Goal: Find specific page/section: Find specific page/section

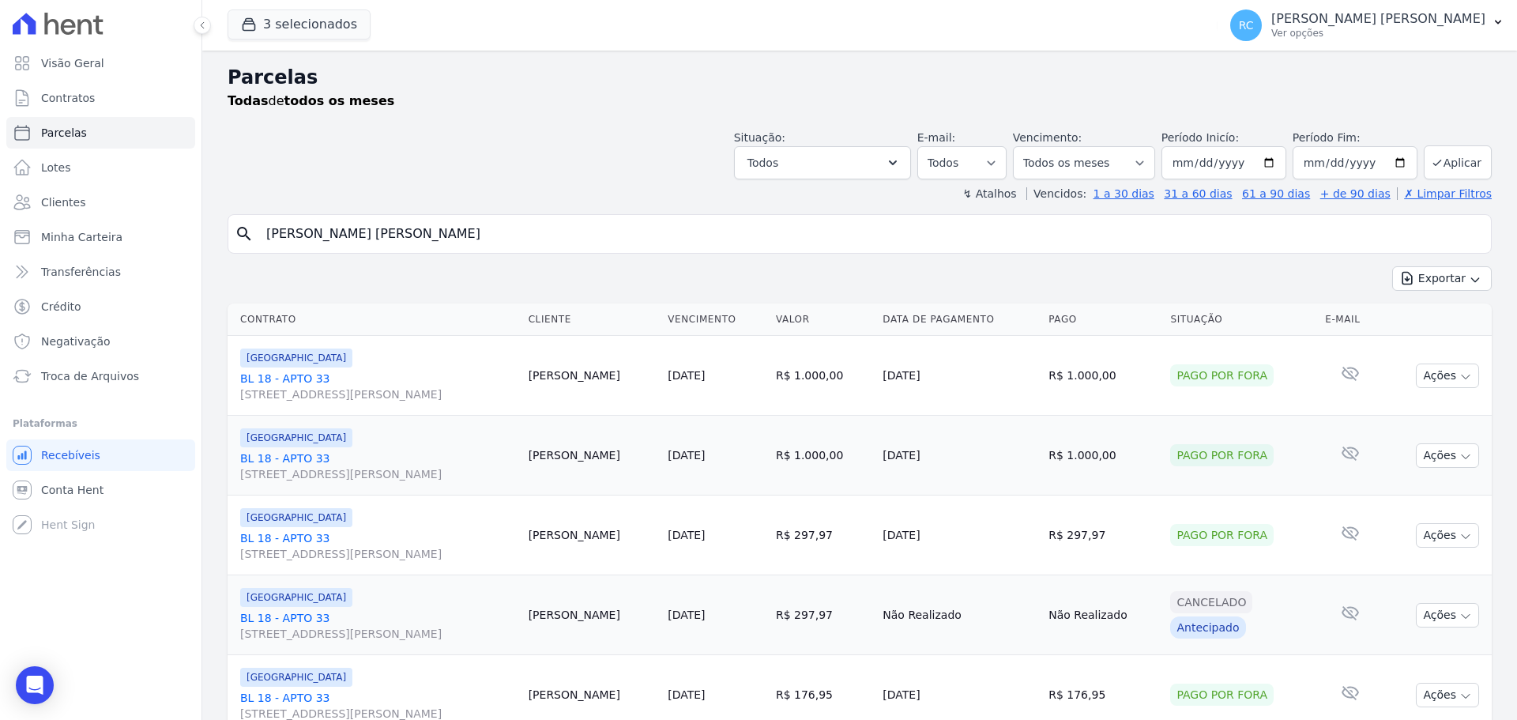
select select
drag, startPoint x: 541, startPoint y: 245, endPoint x: 132, endPoint y: 255, distance: 409.3
click at [115, 258] on div "Visão Geral Contratos Parcelas Lotes Clientes Minha Carteira Transferências Cré…" at bounding box center [758, 360] width 1517 height 720
type input "car"
type input "Caroline vieura c]"
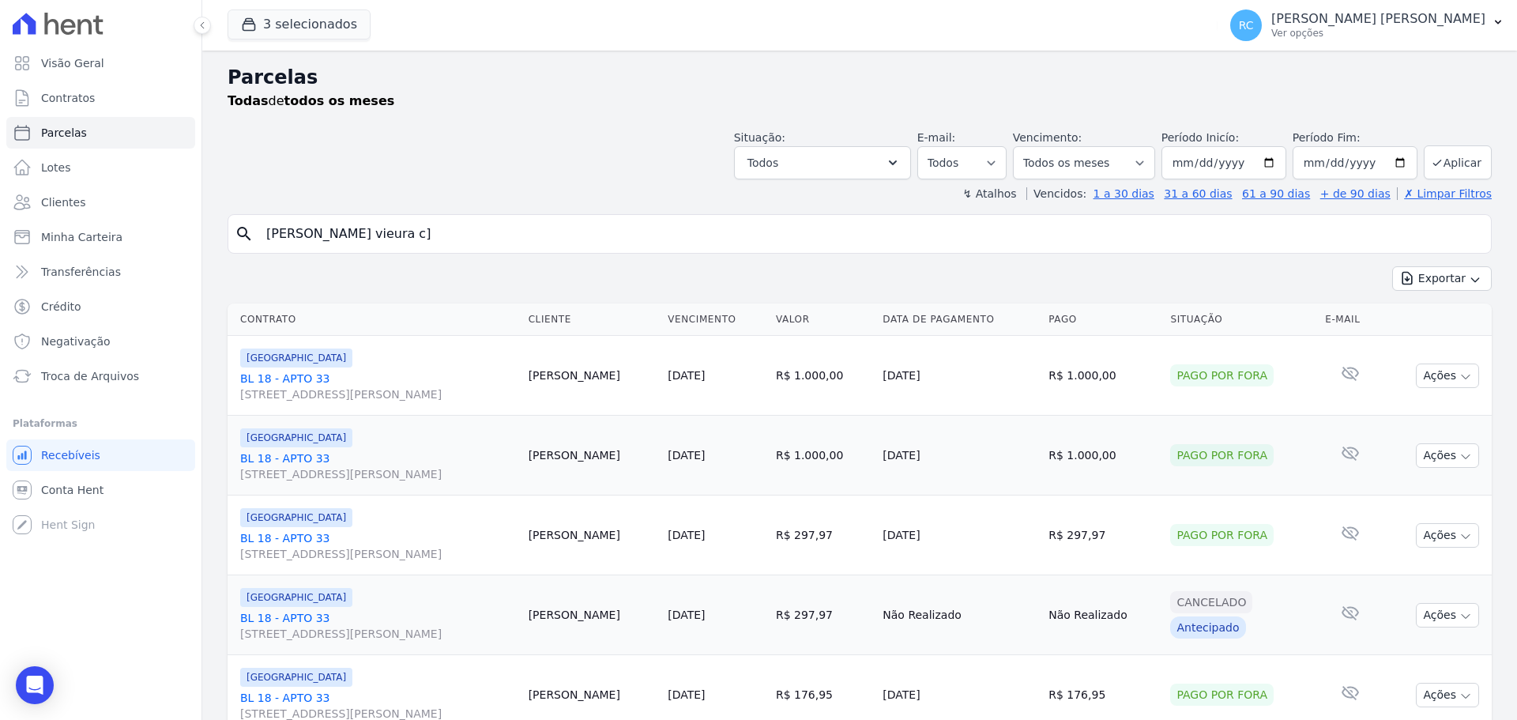
select select
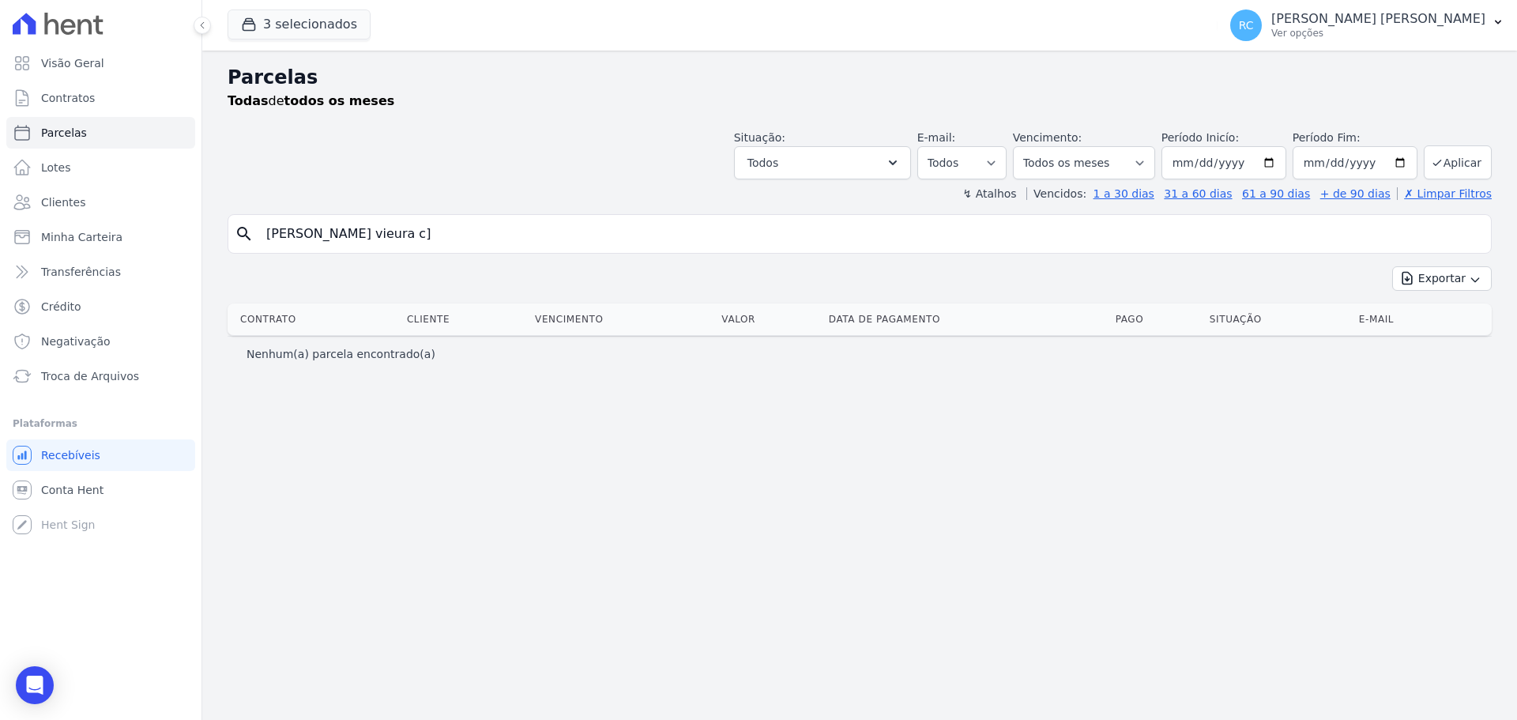
click at [581, 240] on input "Caroline vieura c]" at bounding box center [871, 234] width 1228 height 32
type input "Caroline vieura c"
select select
click at [340, 228] on input "Caroline vieura c" at bounding box center [871, 234] width 1228 height 32
type input "Caroline vieira c"
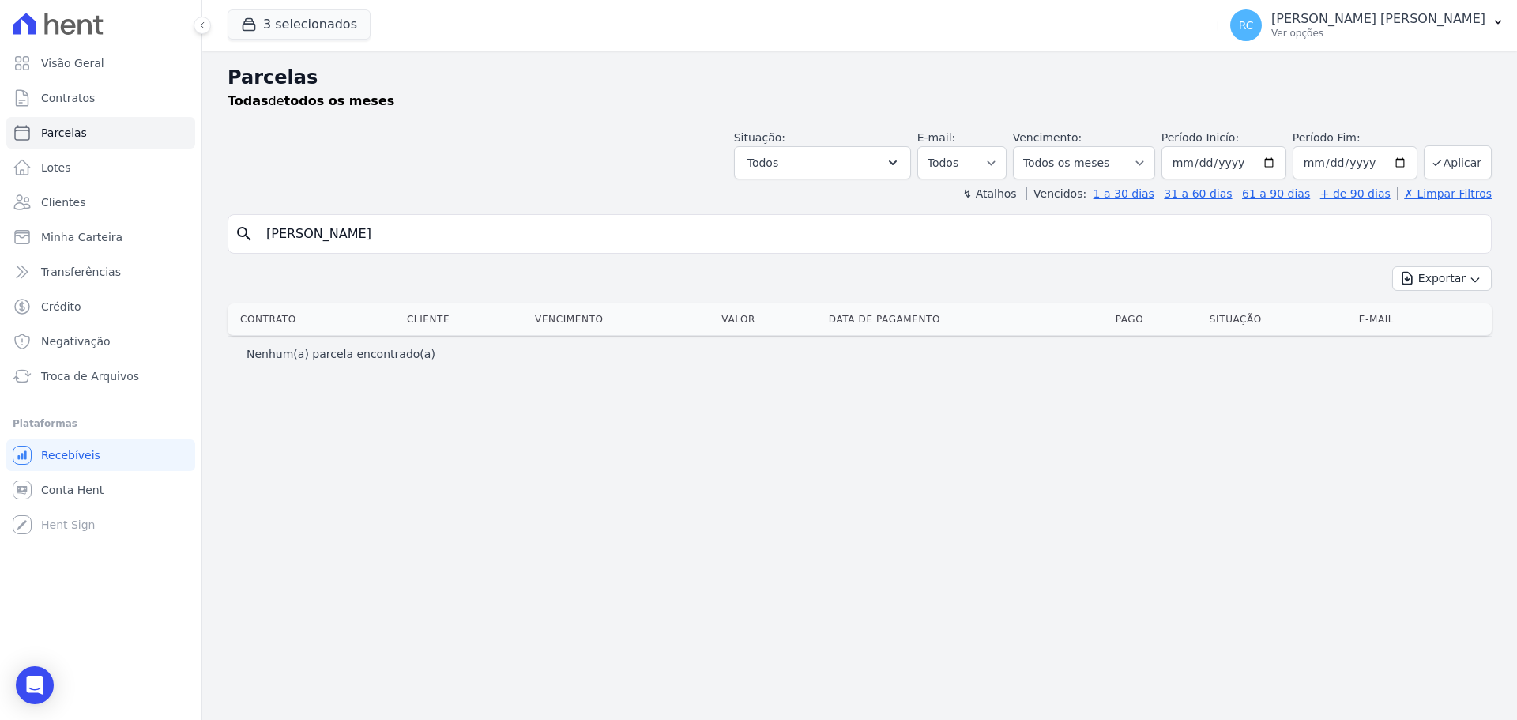
select select
drag, startPoint x: 334, startPoint y: 232, endPoint x: 314, endPoint y: 230, distance: 20.7
click at [314, 230] on input "Caroline vieira c" at bounding box center [871, 234] width 1228 height 32
type input "Caroline cus"
select select
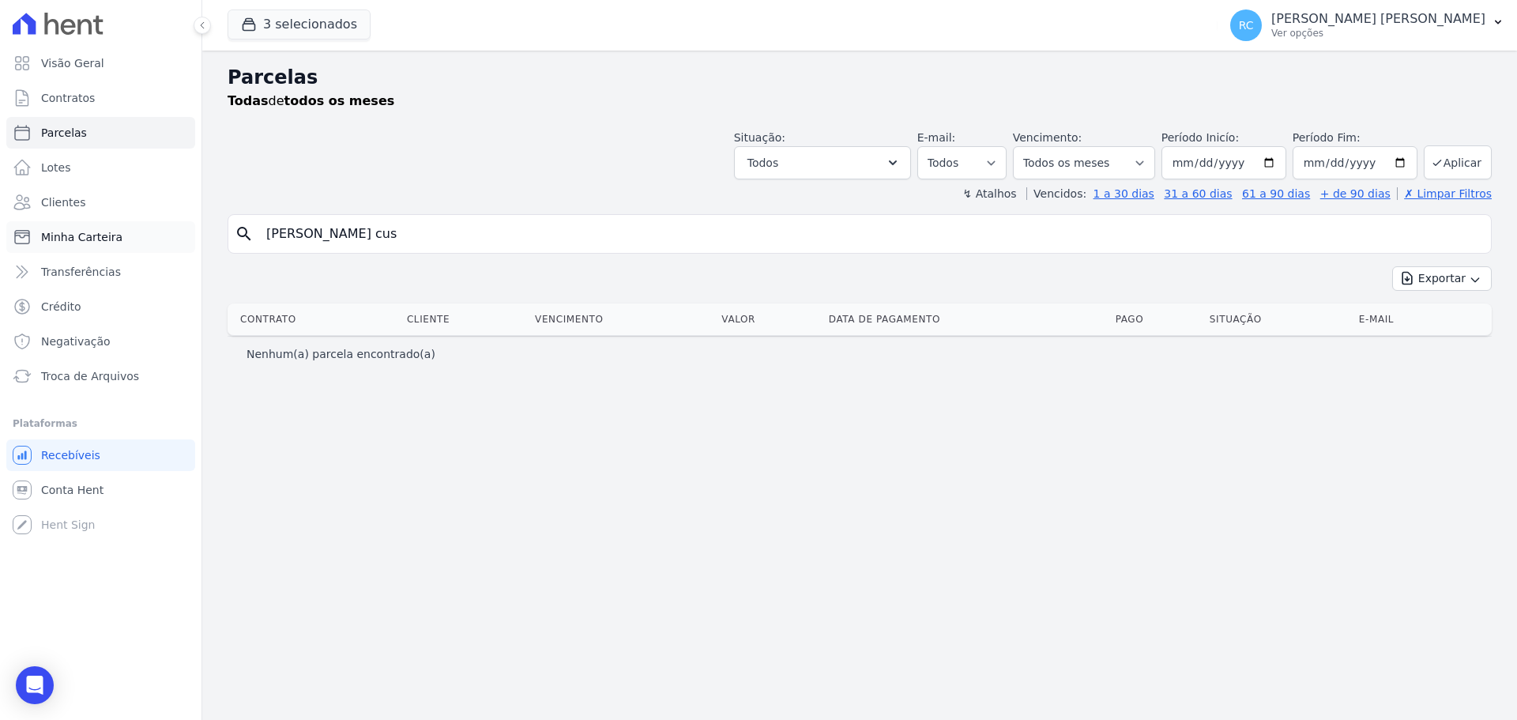
drag, startPoint x: 385, startPoint y: 235, endPoint x: 170, endPoint y: 242, distance: 215.0
click at [160, 243] on div "Visão Geral Contratos Parcelas Lotes Clientes Minha Carteira Transferências Cré…" at bounding box center [758, 360] width 1517 height 720
click at [294, 230] on input "Caroline cus" at bounding box center [871, 234] width 1228 height 32
click at [313, 234] on input "Carolina cus" at bounding box center [871, 234] width 1228 height 32
type input "Carolina cus"
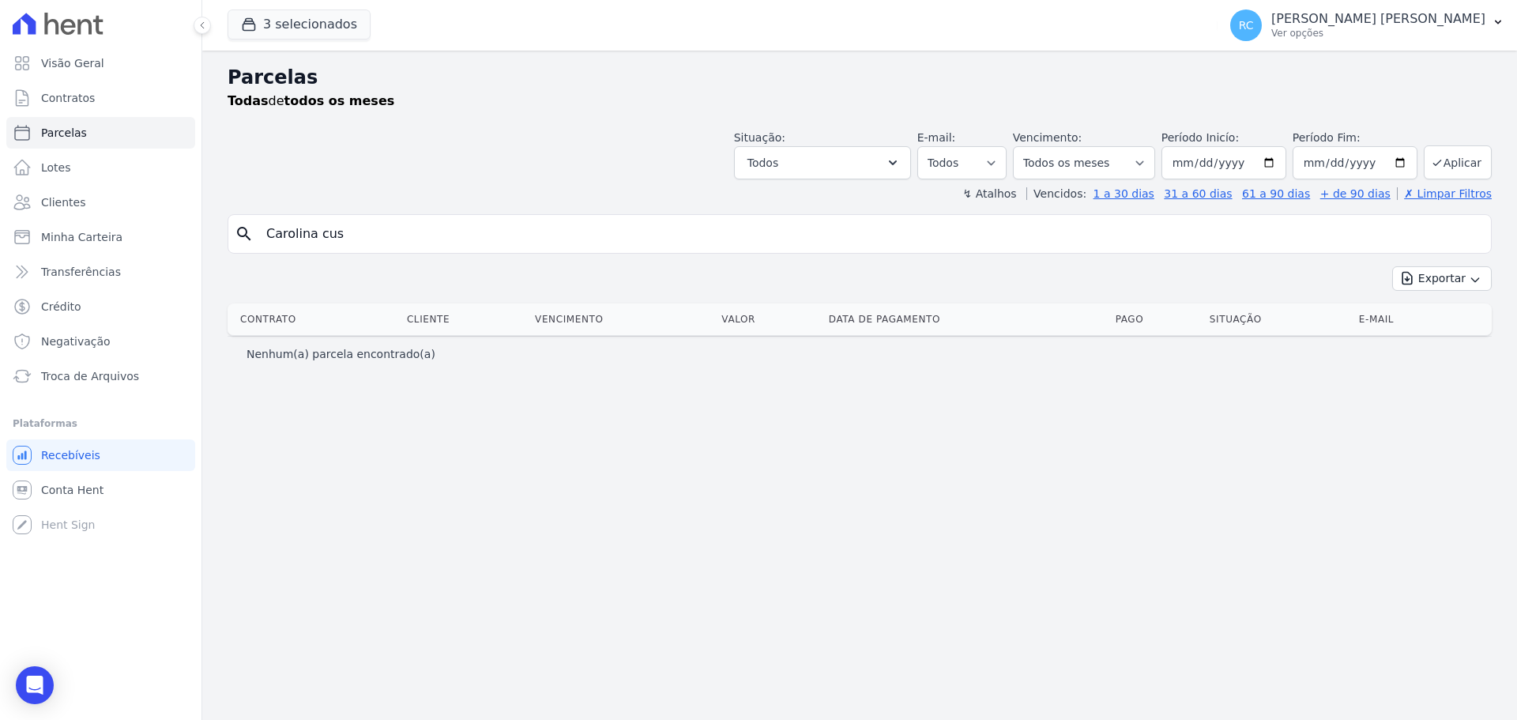
select select
drag, startPoint x: 317, startPoint y: 228, endPoint x: 521, endPoint y: 228, distance: 203.8
click at [521, 228] on input "Carolina cus" at bounding box center [871, 234] width 1228 height 32
type input "Carolina viei"
select select
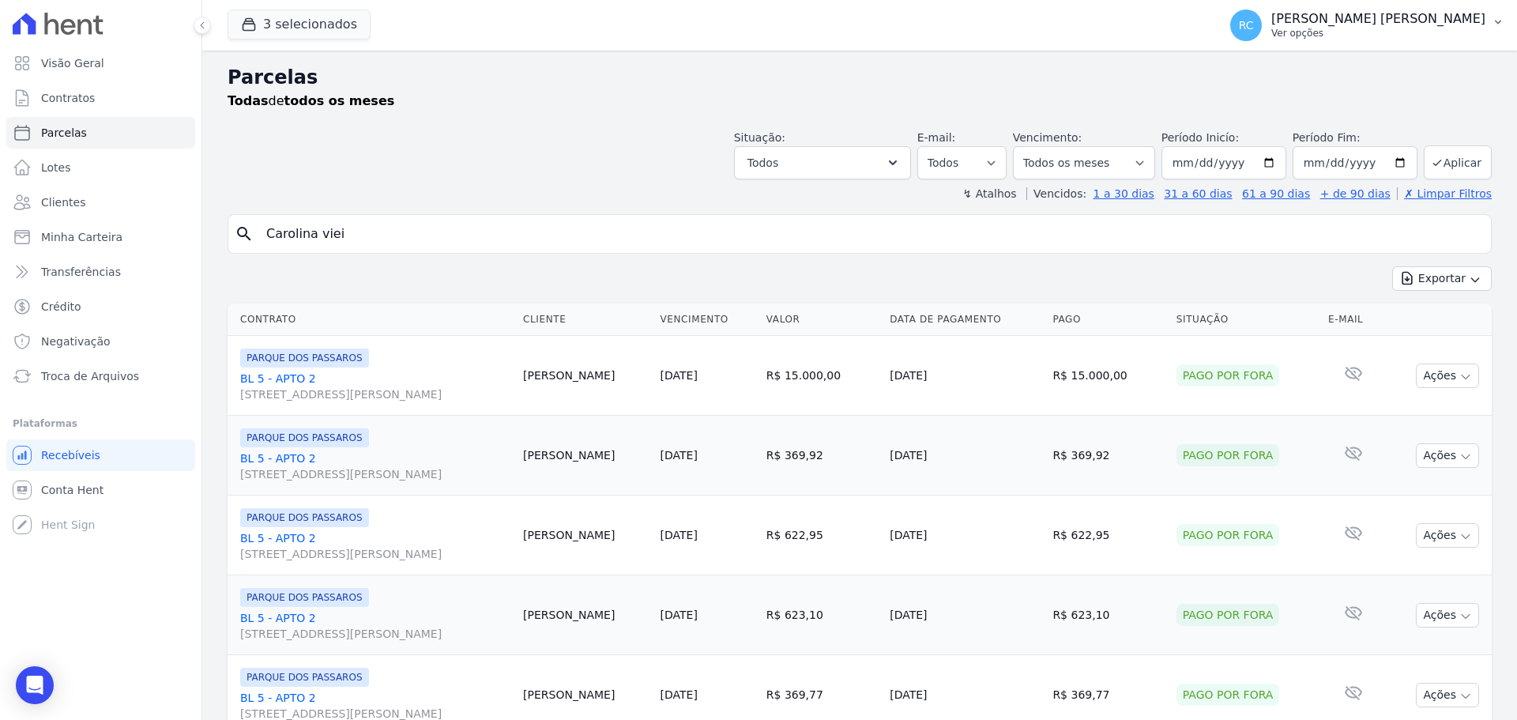
click at [1453, 31] on p "Ver opções" at bounding box center [1378, 33] width 214 height 13
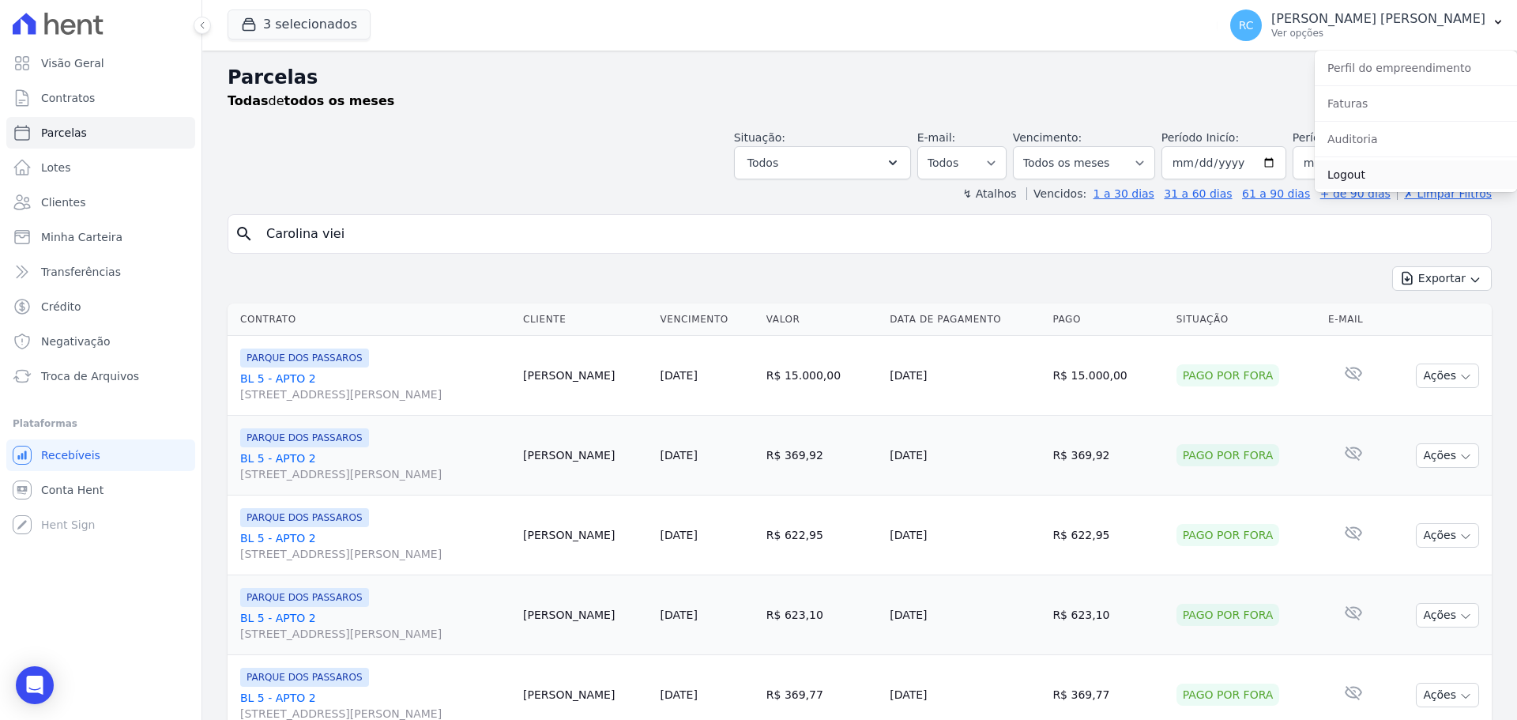
click at [1344, 170] on link "Logout" at bounding box center [1415, 174] width 202 height 28
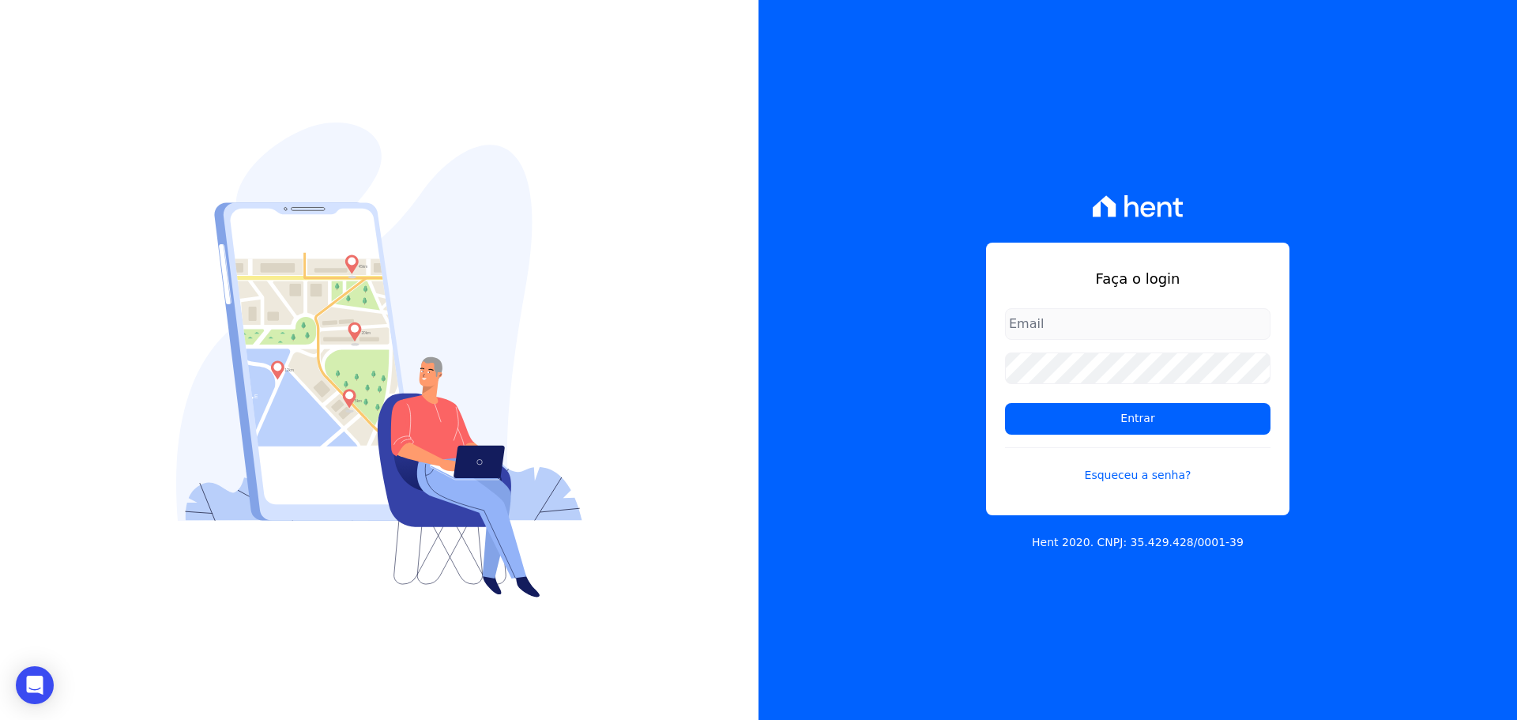
type input "raquel.almeida@cavazani.com.br"
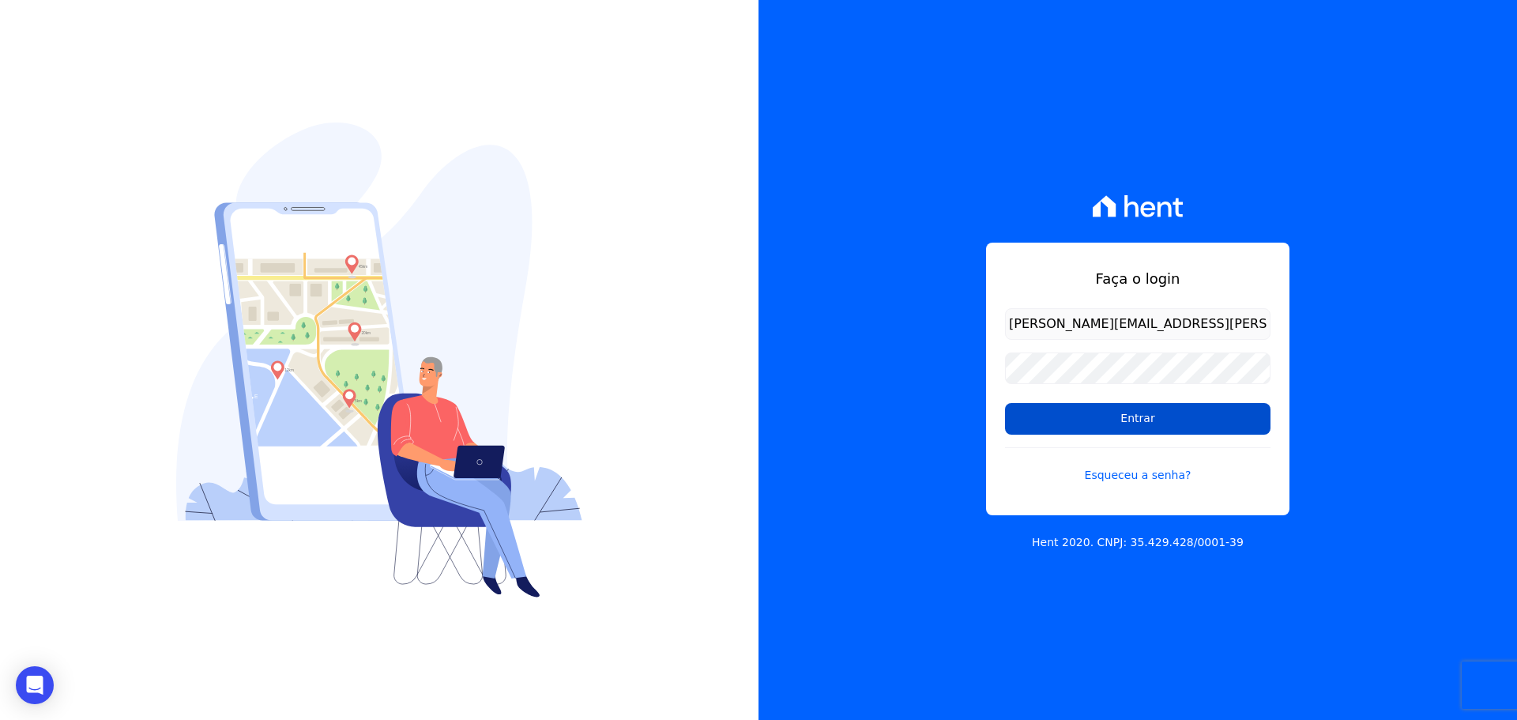
click at [1116, 406] on input "Entrar" at bounding box center [1137, 419] width 265 height 32
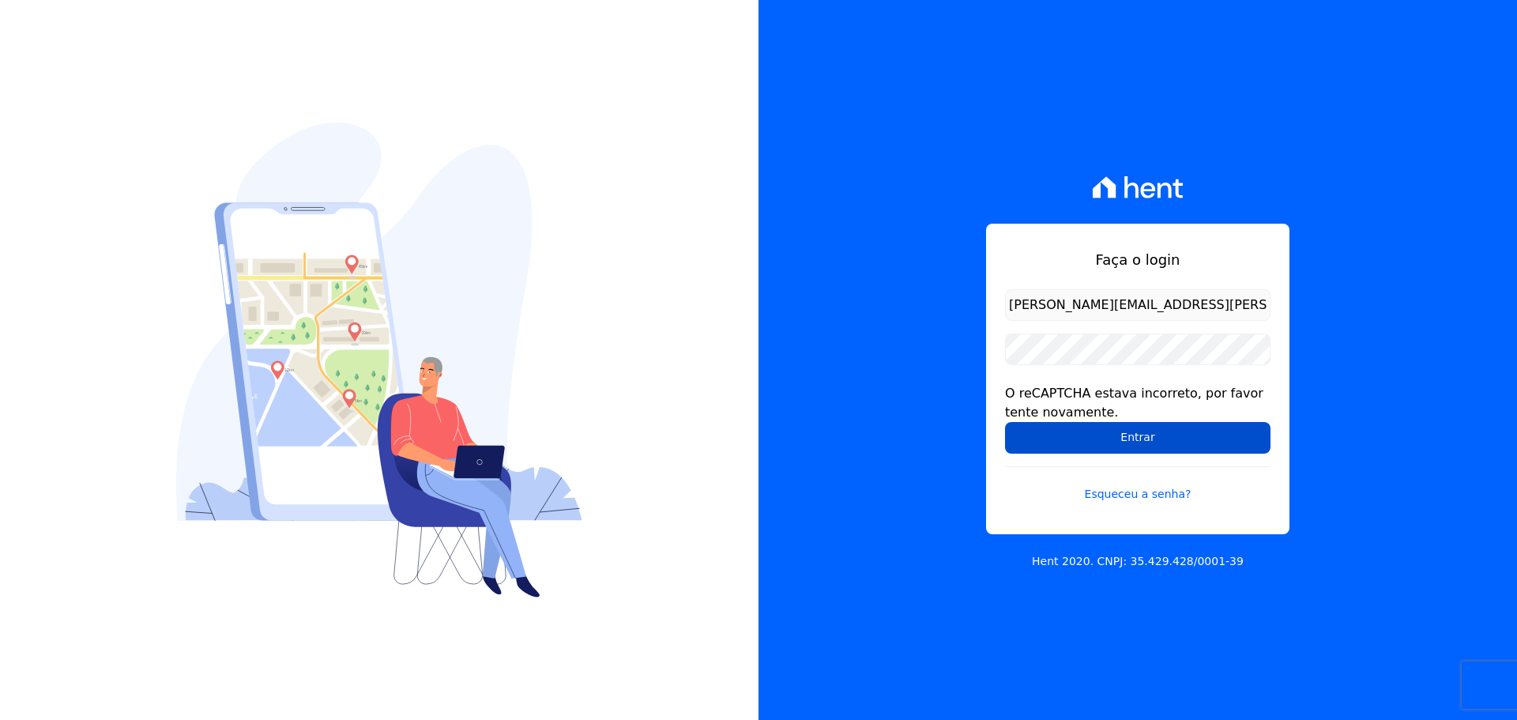
click at [1040, 431] on input "Entrar" at bounding box center [1137, 438] width 265 height 32
click at [1089, 417] on div "O reCAPTCHA estava incorreto, por favor tente novamente." at bounding box center [1137, 403] width 265 height 38
click at [1079, 426] on input "Entrar" at bounding box center [1137, 438] width 265 height 32
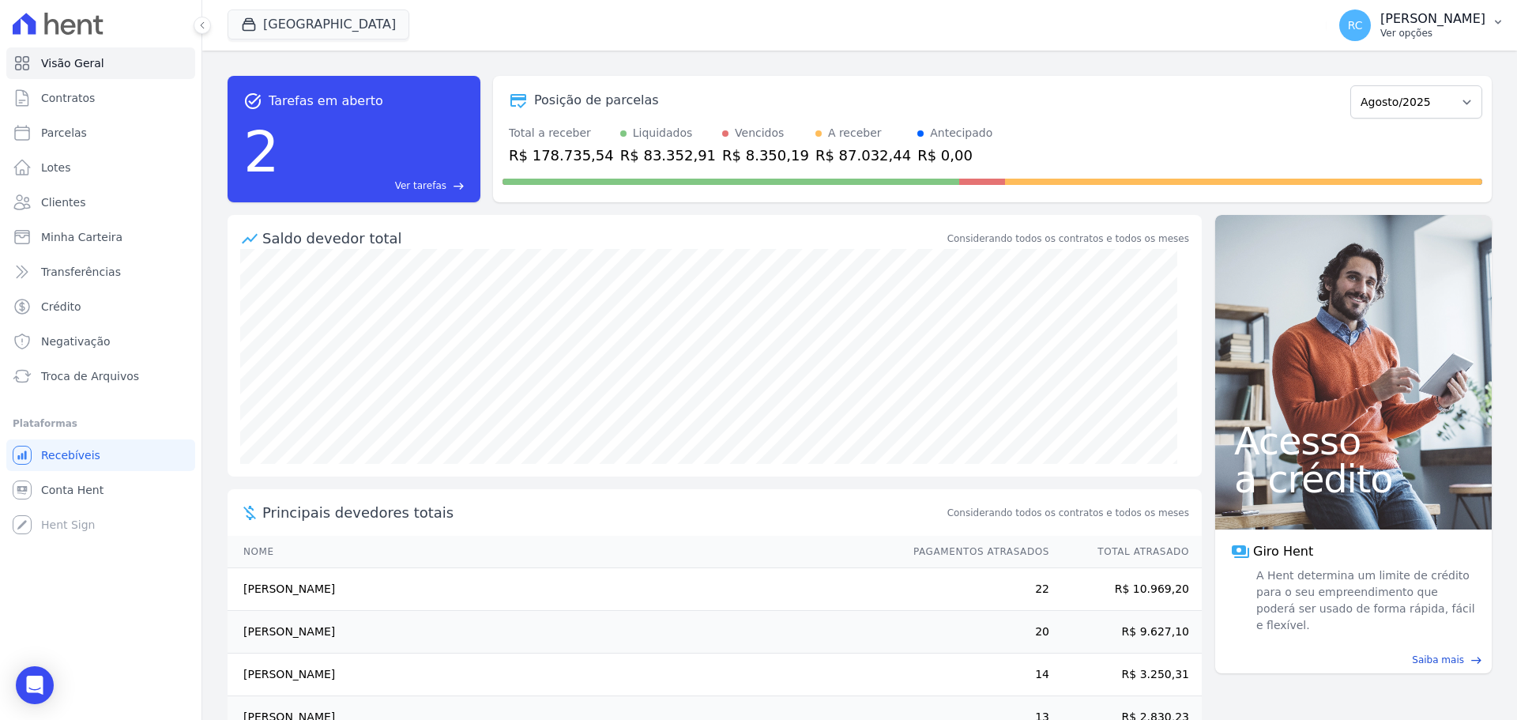
click at [1467, 24] on p "Raquel Costa de Almeida" at bounding box center [1432, 19] width 105 height 16
click at [1367, 69] on link "Perfil do empreendimento" at bounding box center [1415, 68] width 202 height 28
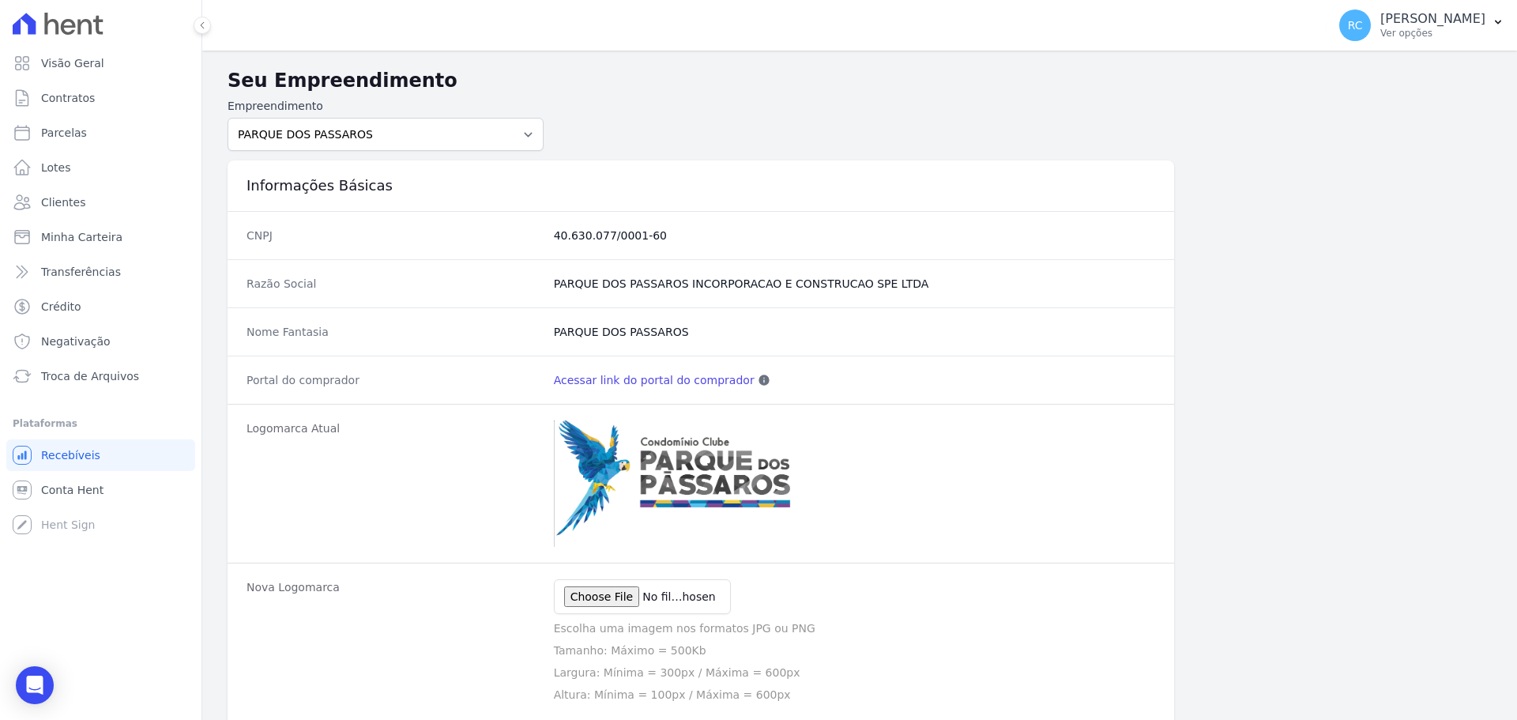
click at [669, 384] on link "Acessar link do portal do comprador" at bounding box center [654, 380] width 201 height 16
click at [860, 118] on form "Empreendimento PARQUE DAS FLORES PARQUE DOS PASSAROS TURMALINAS CONDOMINIO CLUB…" at bounding box center [860, 124] width 1264 height 53
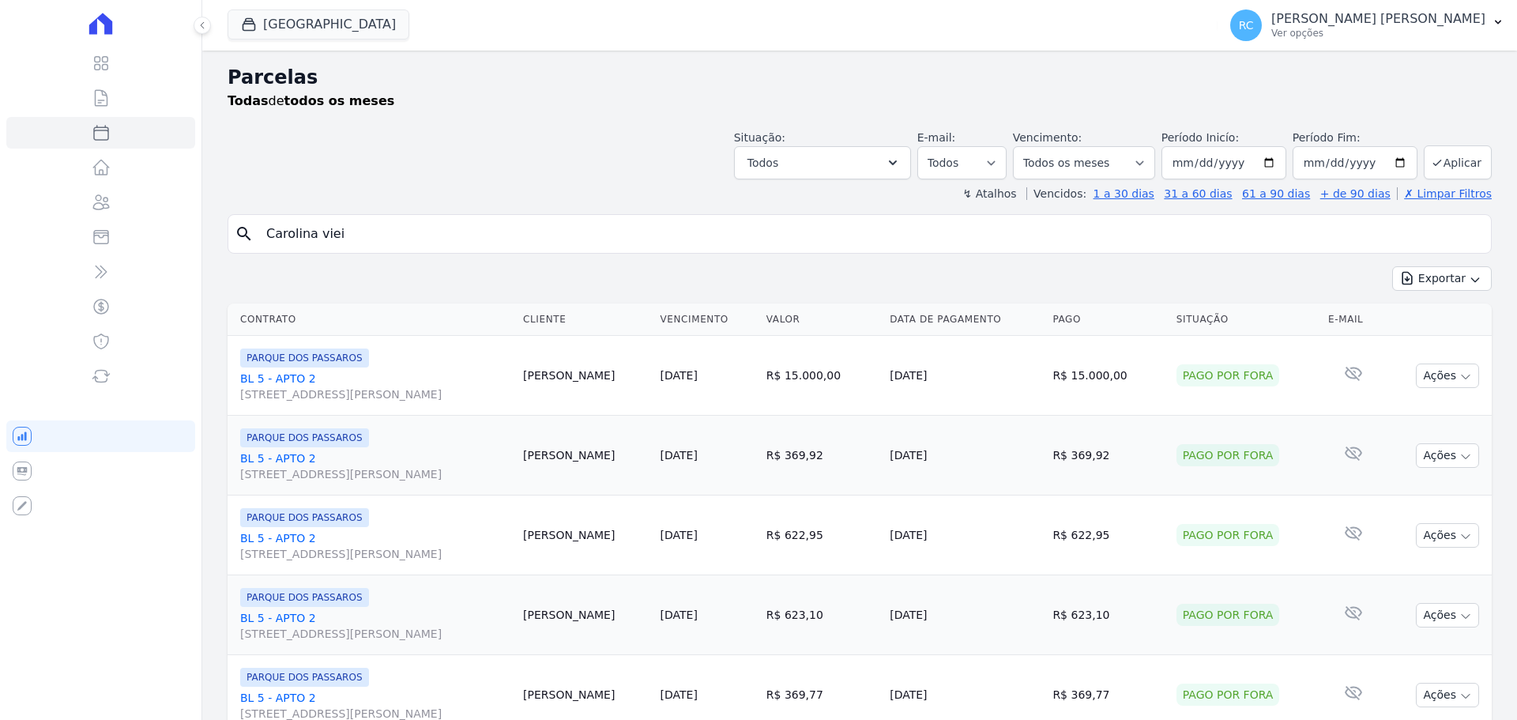
select select
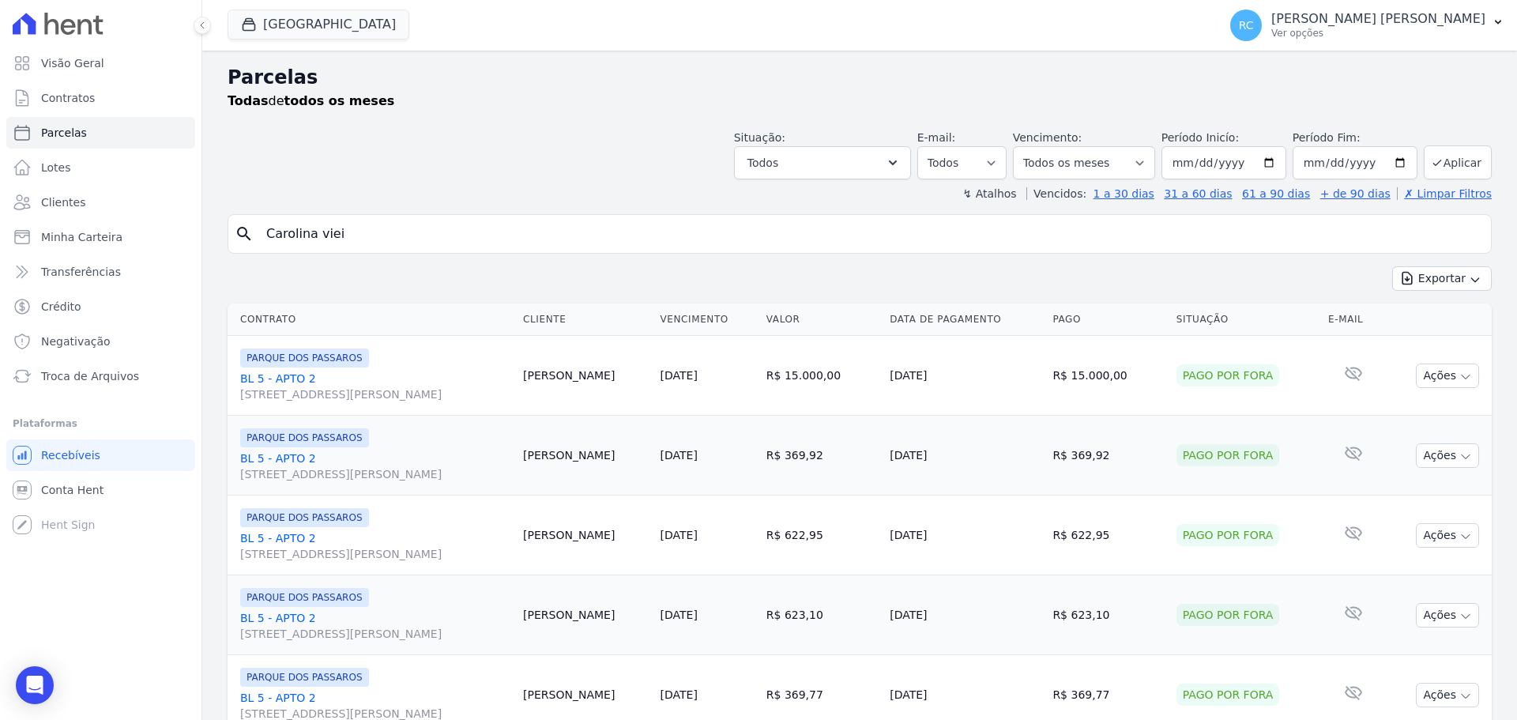
click at [691, 185] on header "Parcelas Todas de todos os meses Situação: Agendado Em Aberto Pago Processando …" at bounding box center [860, 132] width 1264 height 138
